Goal: Find specific page/section: Locate item on page

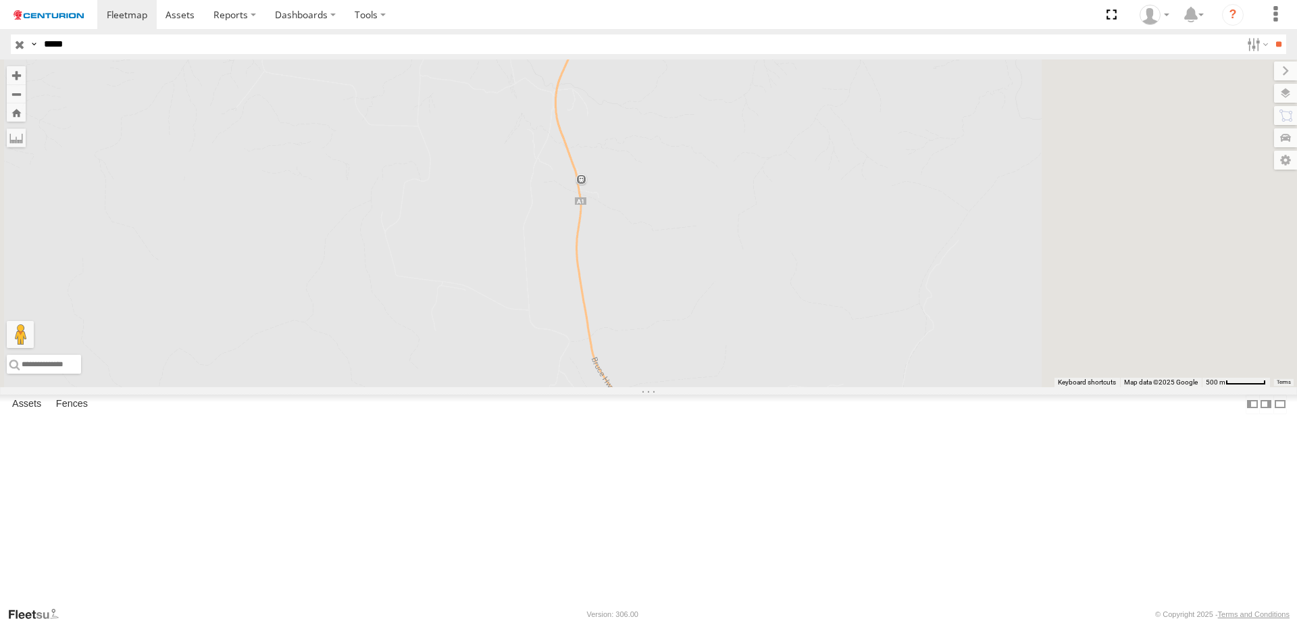
drag, startPoint x: 866, startPoint y: 440, endPoint x: 698, endPoint y: 22, distance: 450.9
click at [698, 22] on body at bounding box center [648, 310] width 1297 height 621
drag, startPoint x: 832, startPoint y: 497, endPoint x: 698, endPoint y: 168, distance: 355.3
click at [698, 168] on div at bounding box center [648, 223] width 1297 height 328
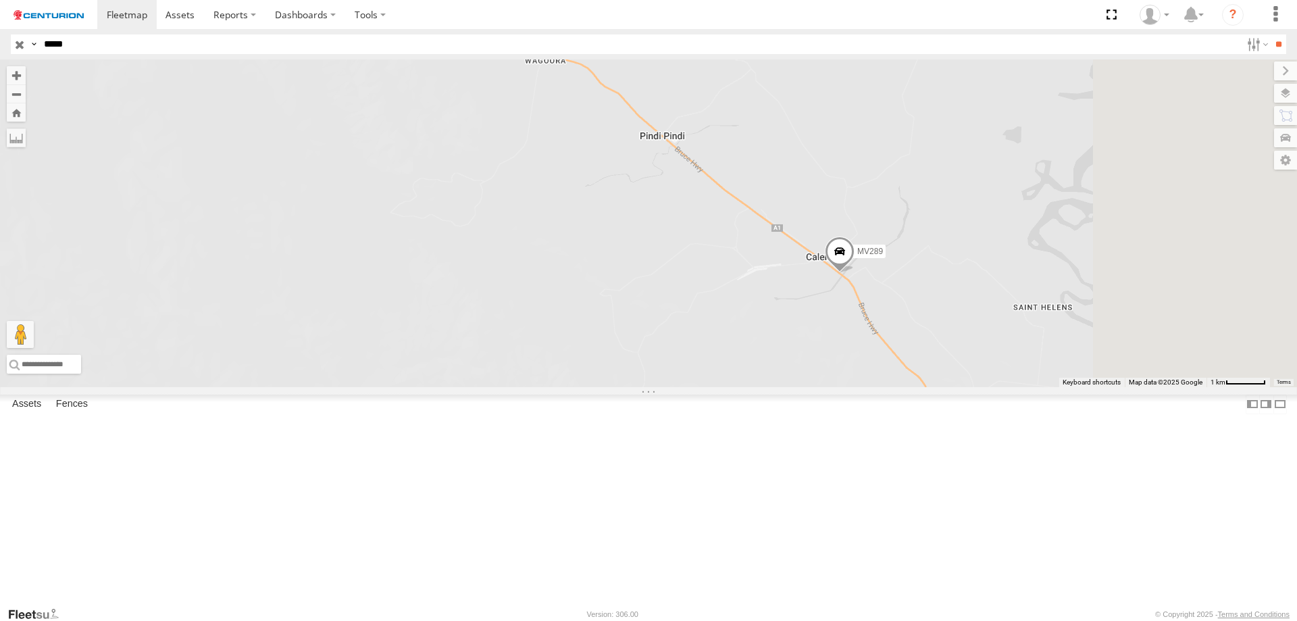
drag, startPoint x: 838, startPoint y: 315, endPoint x: 675, endPoint y: 242, distance: 179.2
click at [675, 242] on div "MV289" at bounding box center [648, 223] width 1297 height 328
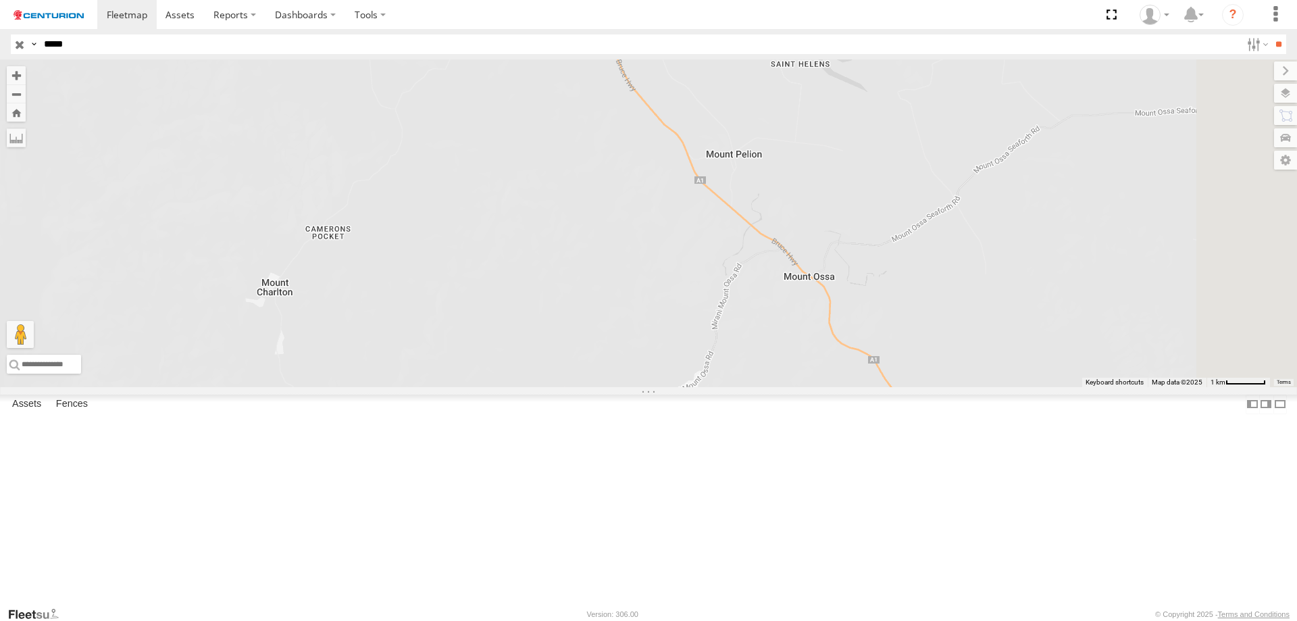
drag, startPoint x: 901, startPoint y: 423, endPoint x: 675, endPoint y: 185, distance: 327.7
click at [675, 185] on div "MV289" at bounding box center [648, 223] width 1297 height 328
drag, startPoint x: 834, startPoint y: 406, endPoint x: 723, endPoint y: 288, distance: 161.9
click at [723, 288] on div "MV289" at bounding box center [648, 223] width 1297 height 328
drag, startPoint x: 899, startPoint y: 392, endPoint x: 760, endPoint y: 192, distance: 243.5
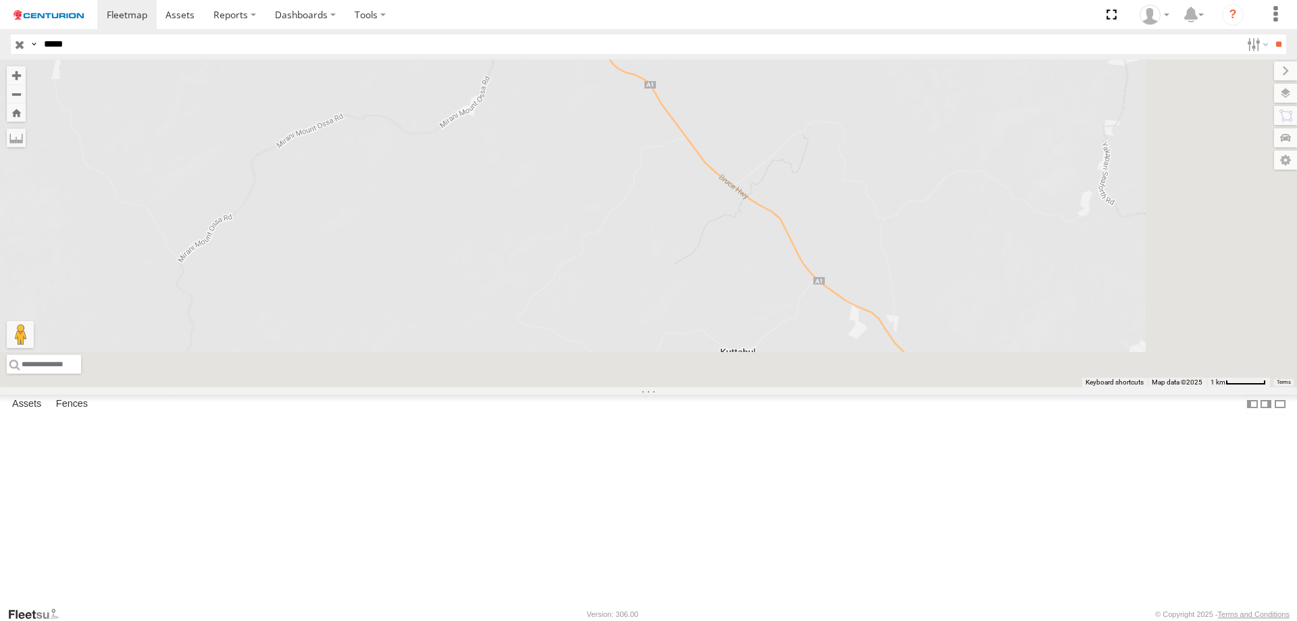
click at [760, 192] on div "MV289" at bounding box center [648, 223] width 1297 height 328
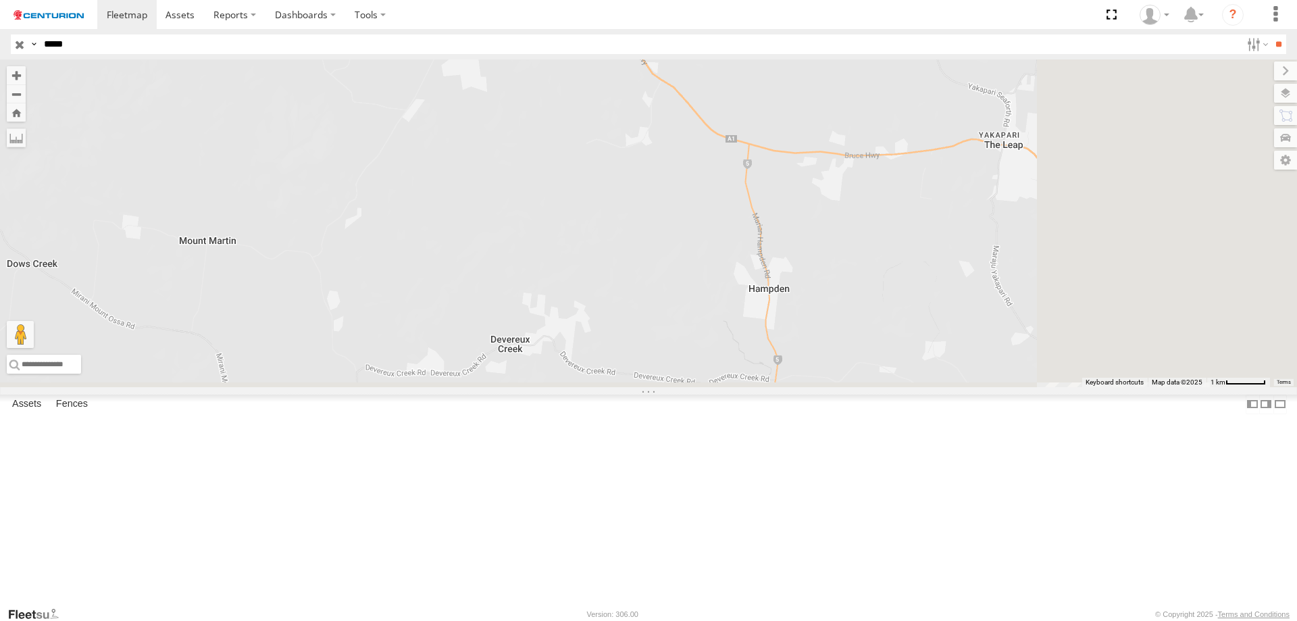
drag, startPoint x: 953, startPoint y: 405, endPoint x: 713, endPoint y: 142, distance: 356.1
click at [713, 142] on div "MV289" at bounding box center [648, 223] width 1297 height 328
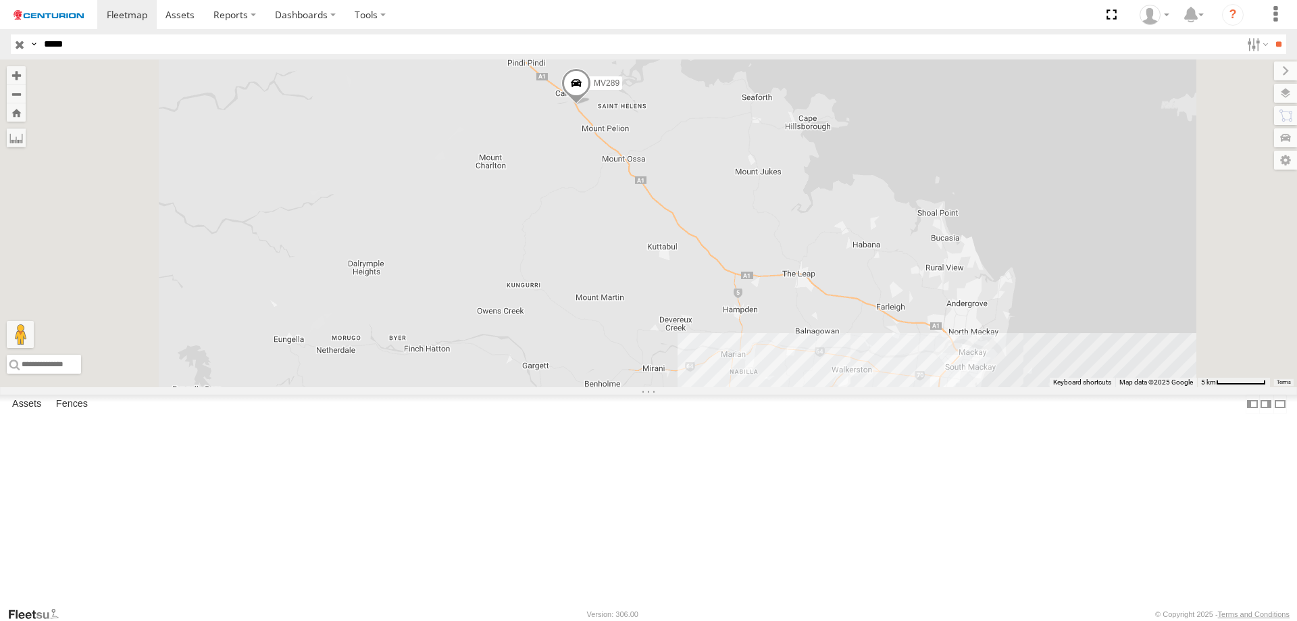
drag, startPoint x: 822, startPoint y: 244, endPoint x: 823, endPoint y: 384, distance: 139.1
click at [823, 384] on div "MV289" at bounding box center [648, 223] width 1297 height 328
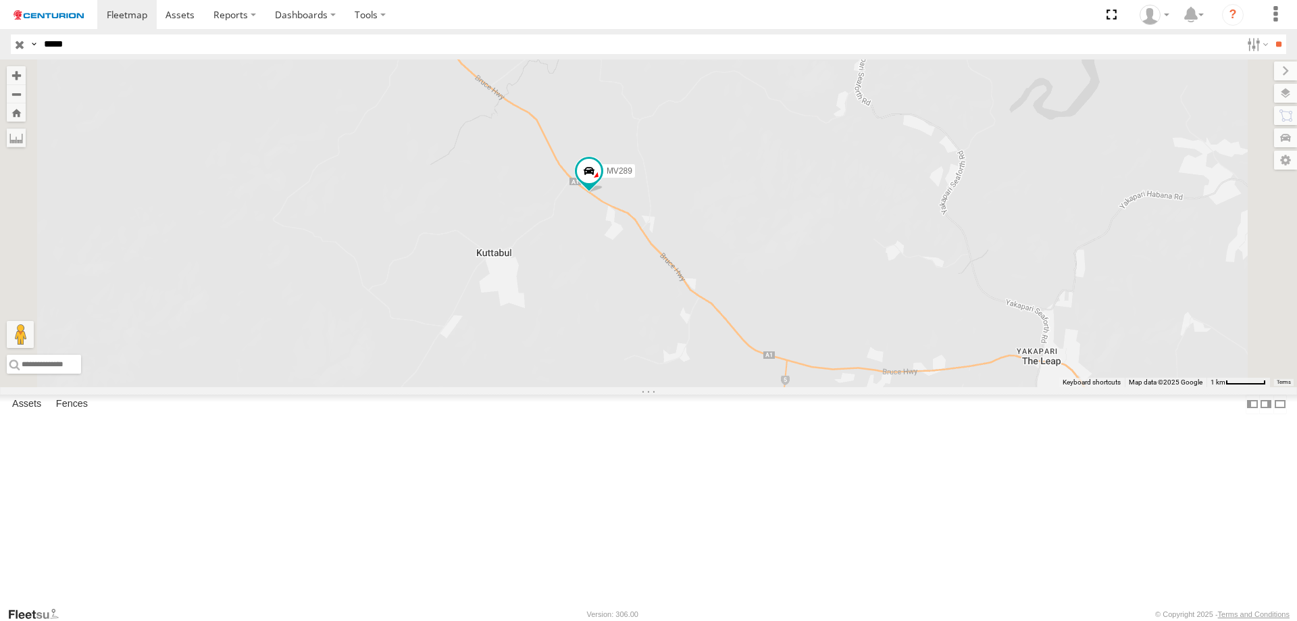
drag, startPoint x: 829, startPoint y: 415, endPoint x: 762, endPoint y: 361, distance: 86.0
click at [762, 361] on div "MV289" at bounding box center [648, 223] width 1297 height 328
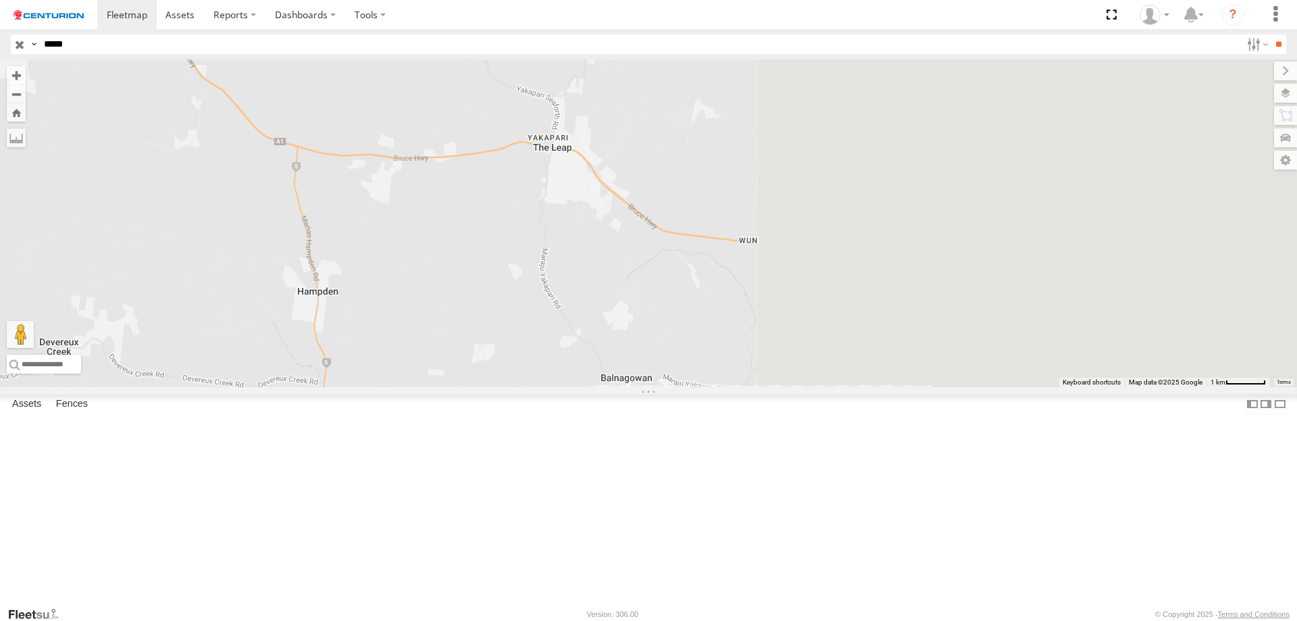
drag, startPoint x: 983, startPoint y: 295, endPoint x: 489, endPoint y: 75, distance: 540.5
click at [492, 78] on div at bounding box center [648, 223] width 1297 height 328
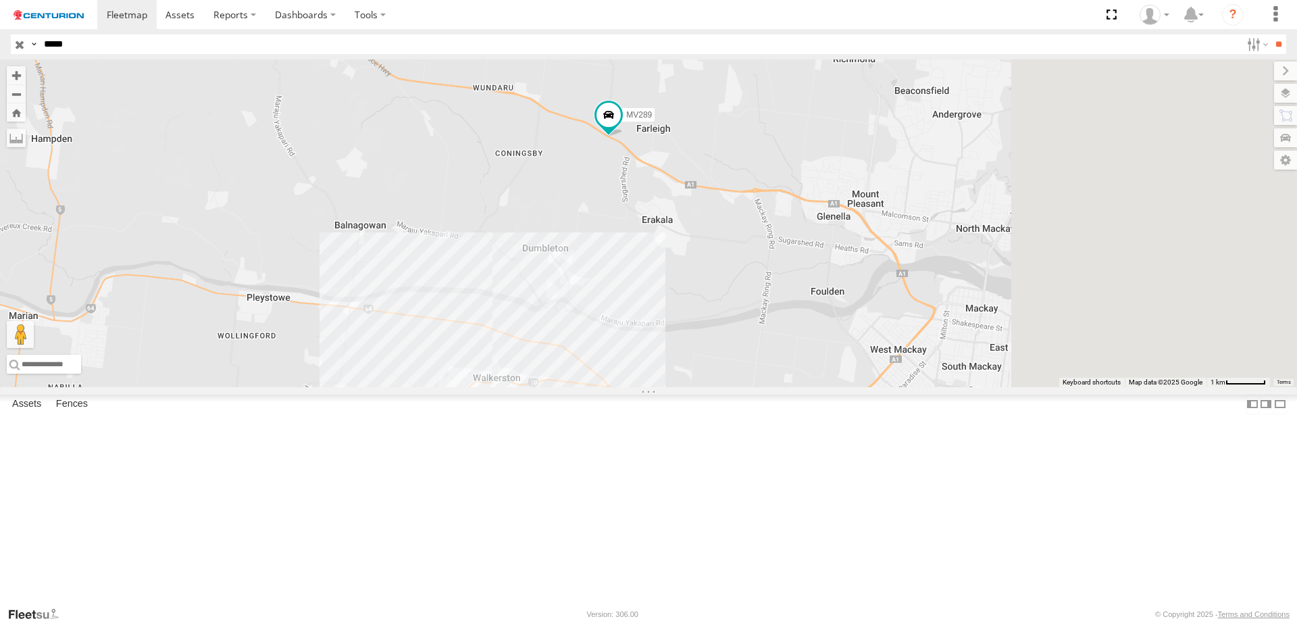
drag, startPoint x: 818, startPoint y: 330, endPoint x: 493, endPoint y: 135, distance: 378.6
click at [493, 135] on div "MV289" at bounding box center [648, 223] width 1297 height 328
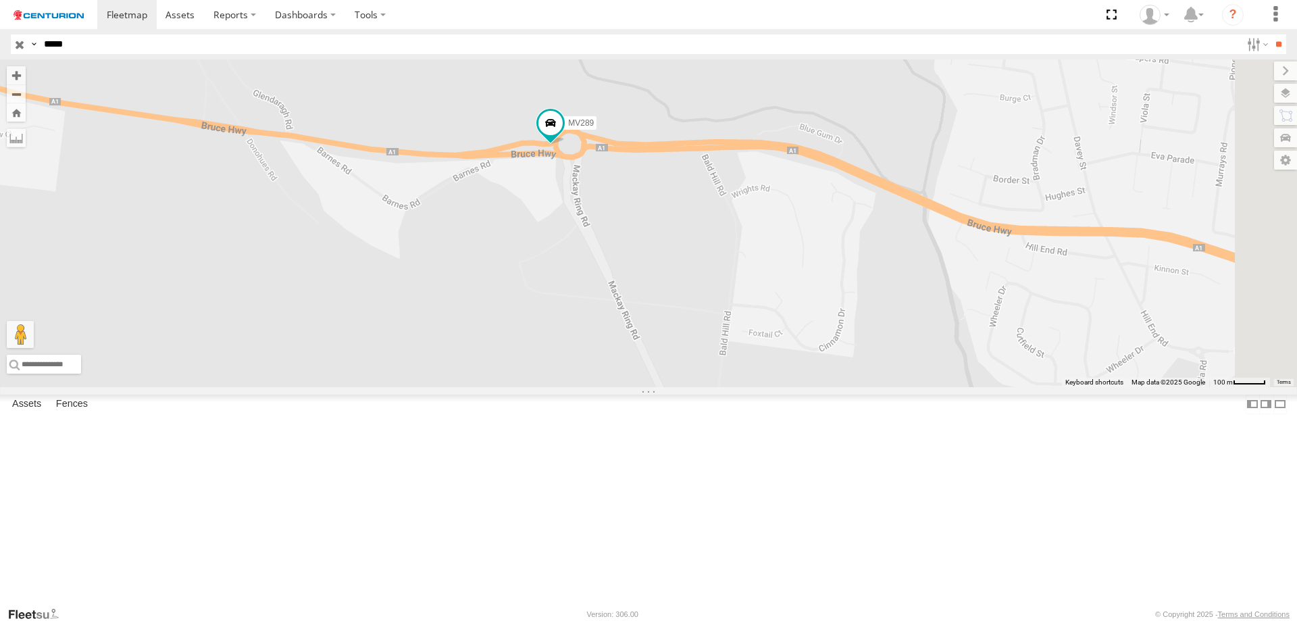
drag, startPoint x: 959, startPoint y: 240, endPoint x: 615, endPoint y: 421, distance: 388.2
click at [615, 387] on div "MV289" at bounding box center [648, 223] width 1297 height 328
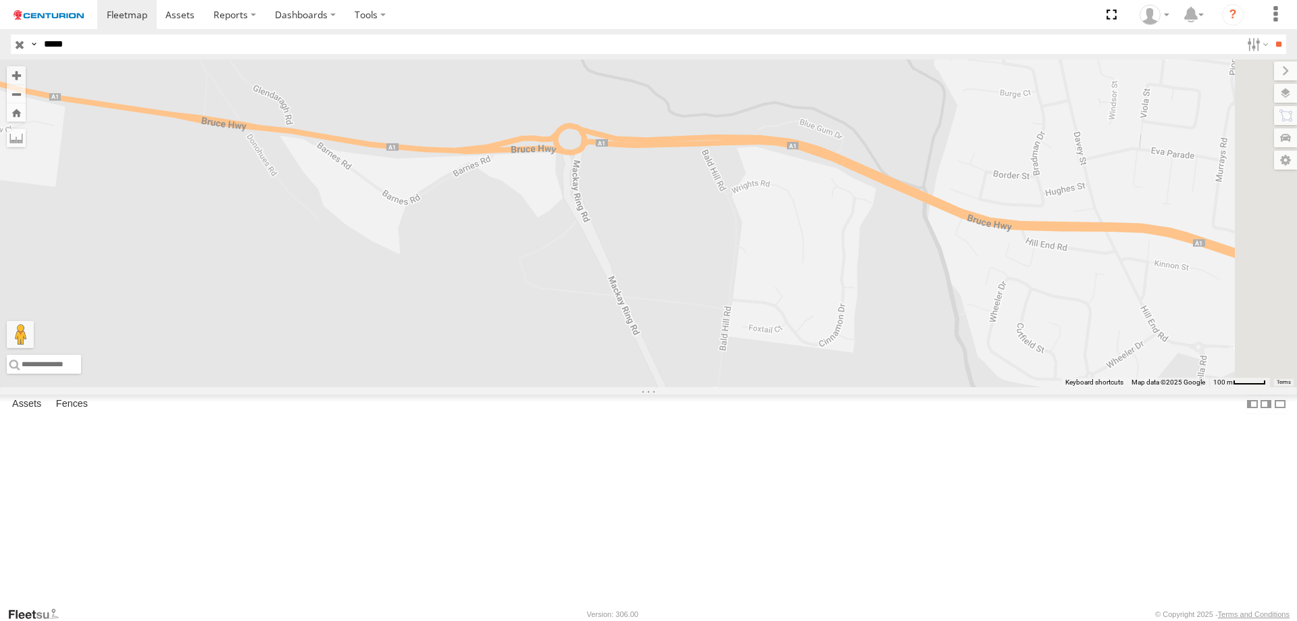
drag, startPoint x: 773, startPoint y: 353, endPoint x: 530, endPoint y: -9, distance: 436.0
click at [530, 0] on html at bounding box center [648, 310] width 1297 height 621
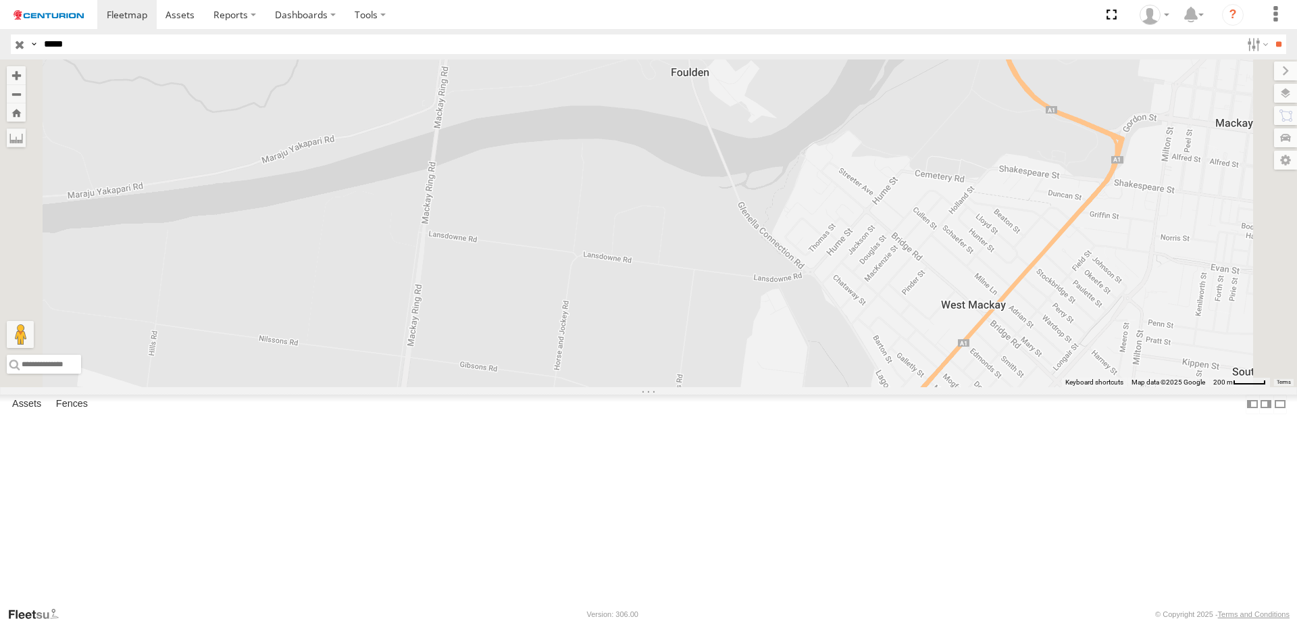
drag, startPoint x: 665, startPoint y: 278, endPoint x: 723, endPoint y: 93, distance: 193.7
click at [723, 93] on div at bounding box center [648, 223] width 1297 height 328
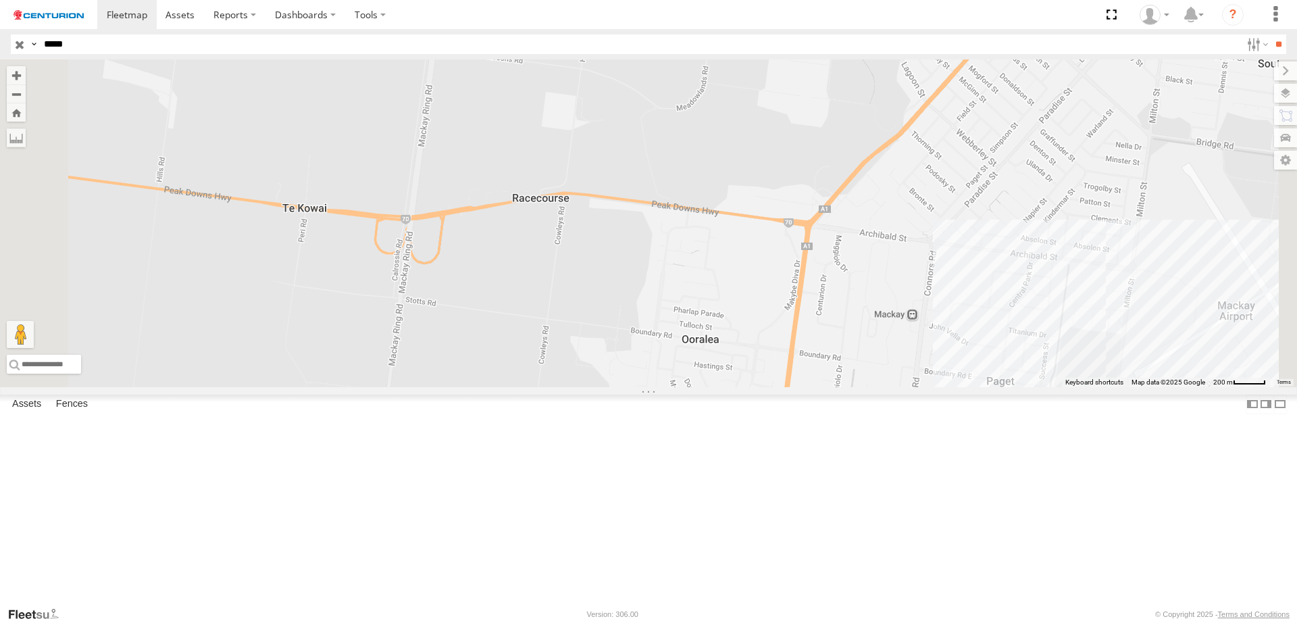
drag, startPoint x: 646, startPoint y: 447, endPoint x: 675, endPoint y: 124, distance: 324.8
click at [675, 124] on div at bounding box center [648, 223] width 1297 height 328
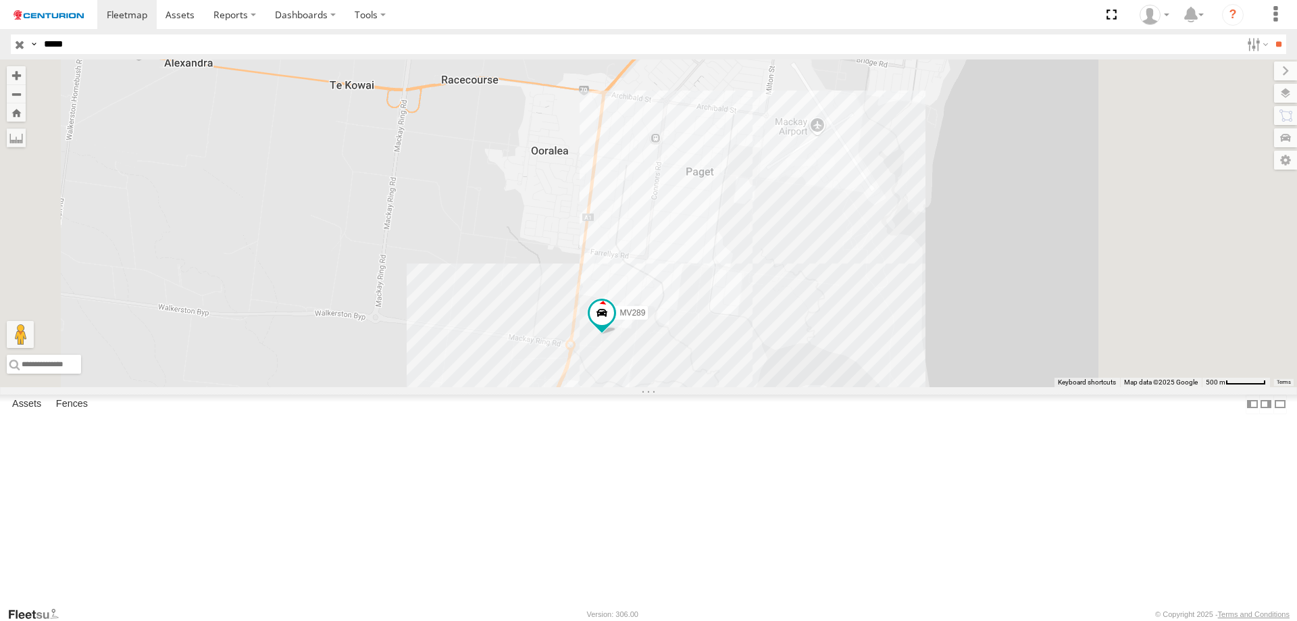
drag, startPoint x: 692, startPoint y: 433, endPoint x: 612, endPoint y: 244, distance: 205.5
click at [612, 244] on div "MV289" at bounding box center [648, 223] width 1297 height 328
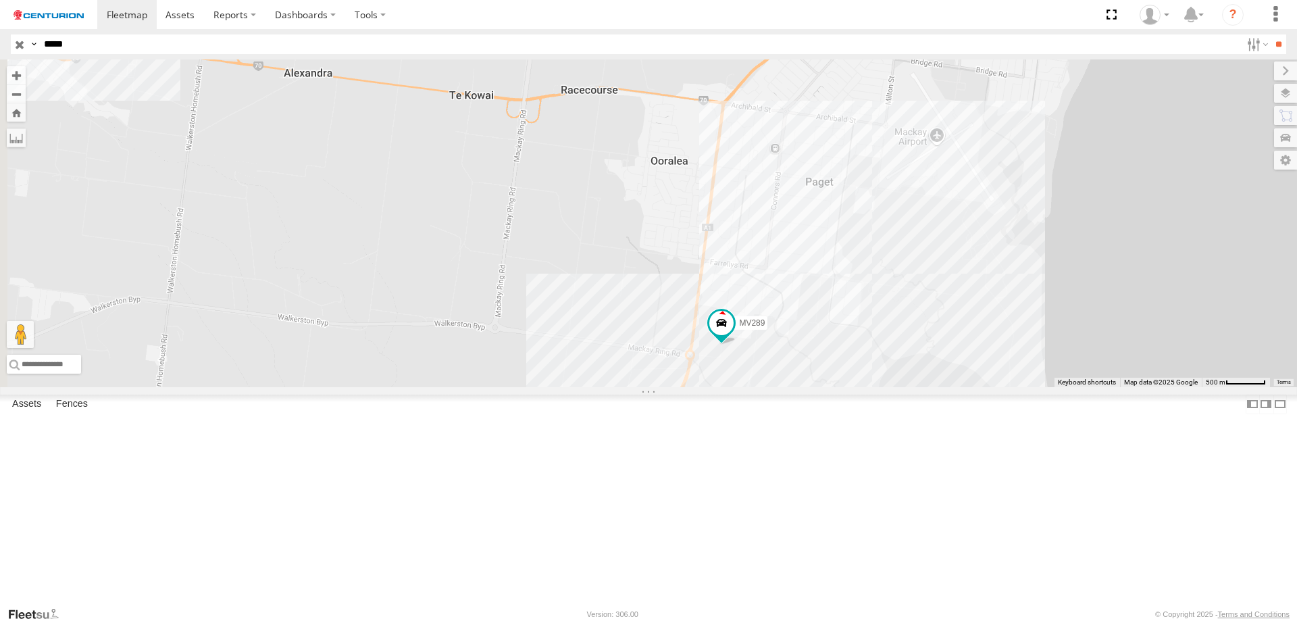
drag, startPoint x: 481, startPoint y: 413, endPoint x: 777, endPoint y: 457, distance: 298.9
click at [777, 387] on div "MV289" at bounding box center [648, 223] width 1297 height 328
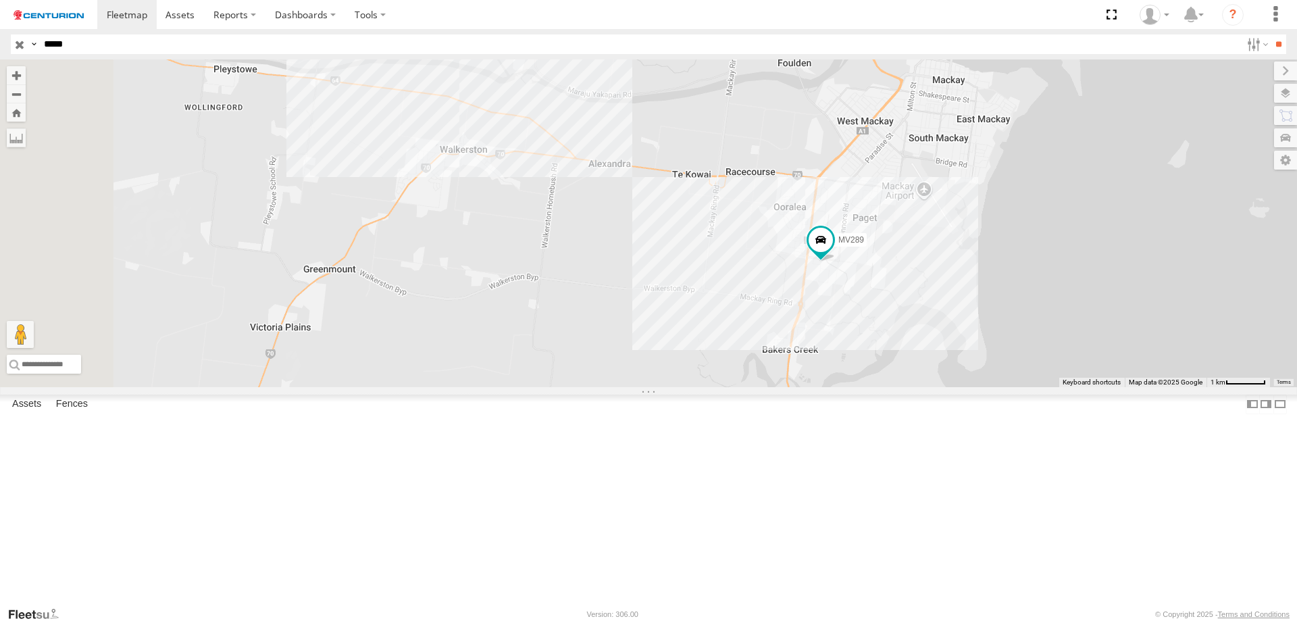
drag, startPoint x: 483, startPoint y: 444, endPoint x: 673, endPoint y: 411, distance: 192.5
click at [673, 387] on div "MV289" at bounding box center [648, 223] width 1297 height 328
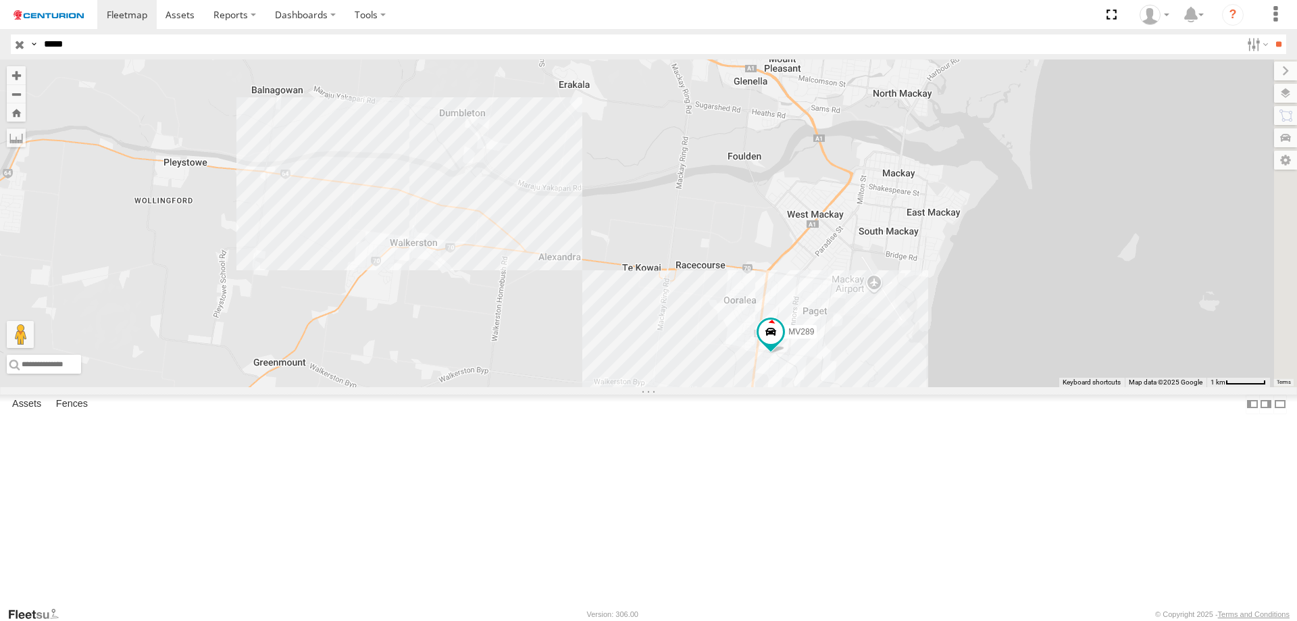
drag, startPoint x: 827, startPoint y: 388, endPoint x: 683, endPoint y: 481, distance: 171.4
click at [683, 387] on div "MV289" at bounding box center [648, 223] width 1297 height 328
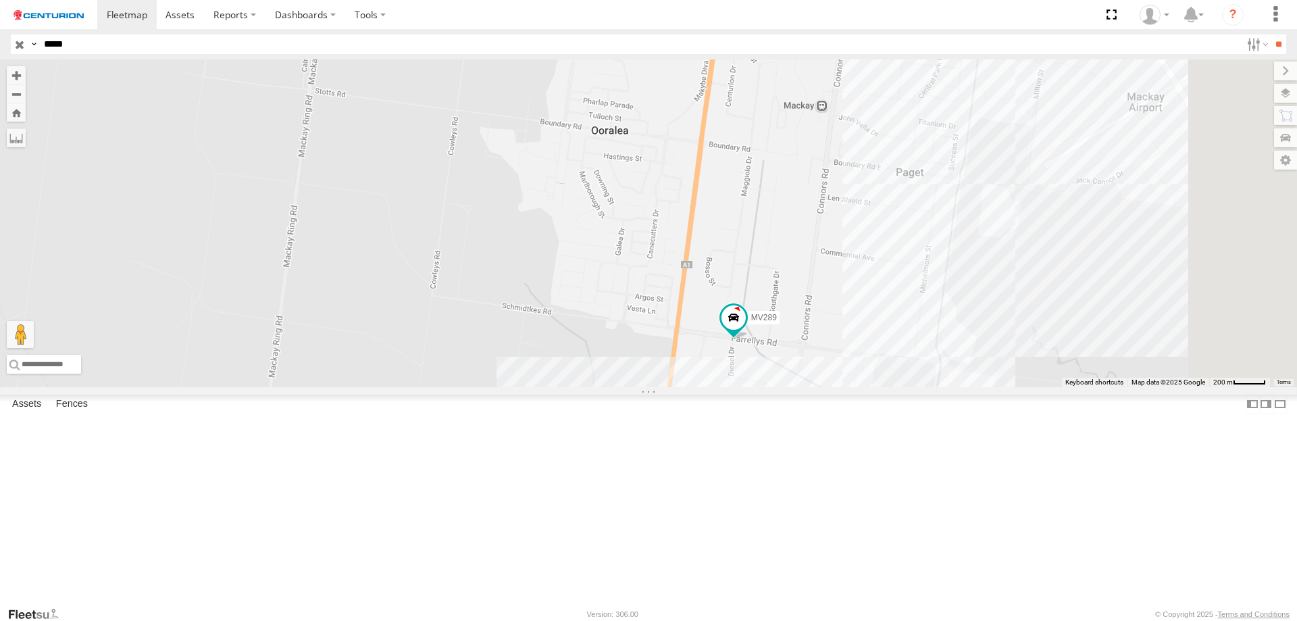
drag, startPoint x: 891, startPoint y: 490, endPoint x: 382, endPoint y: 238, distance: 567.5
click at [382, 238] on div "MV289" at bounding box center [648, 223] width 1297 height 328
